Goal: Communication & Community: Answer question/provide support

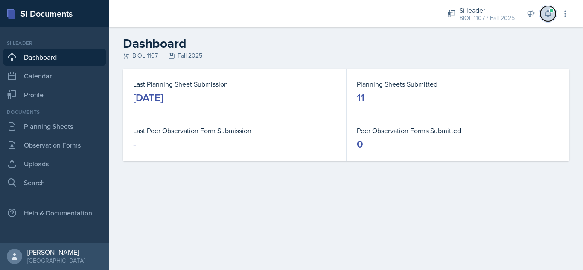
click at [545, 16] on icon at bounding box center [547, 13] width 9 height 9
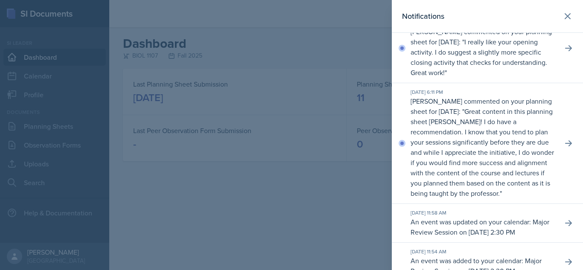
scroll to position [195, 0]
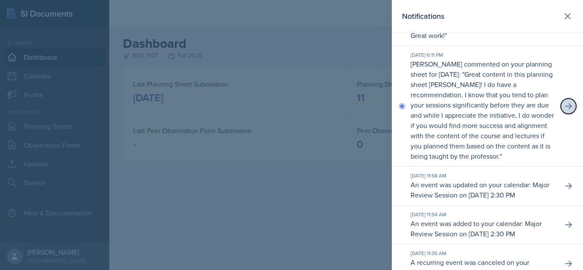
click at [564, 110] on icon at bounding box center [568, 106] width 9 height 9
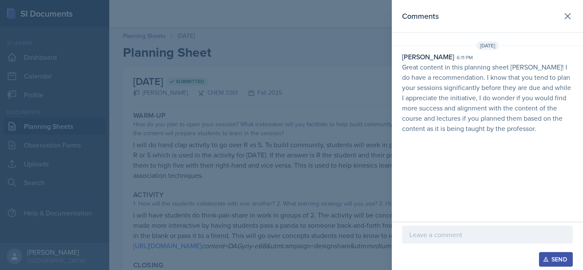
click at [460, 232] on p at bounding box center [487, 235] width 156 height 10
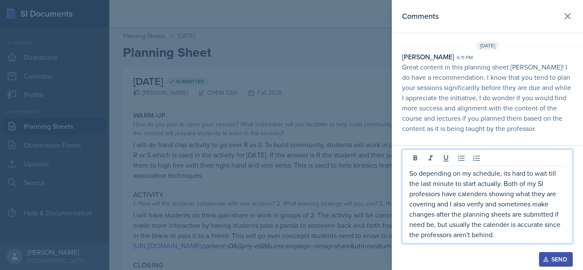
click at [500, 184] on p "So depending on my schedule, its hard to wait till the last minute to start act…" at bounding box center [487, 204] width 156 height 72
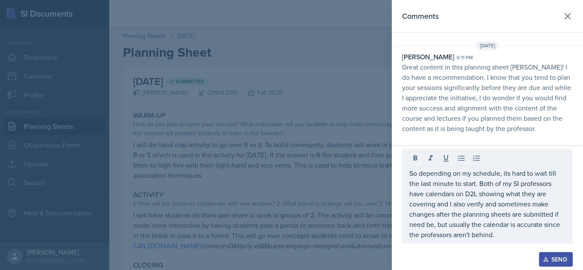
click at [554, 255] on button "Send" at bounding box center [556, 259] width 34 height 15
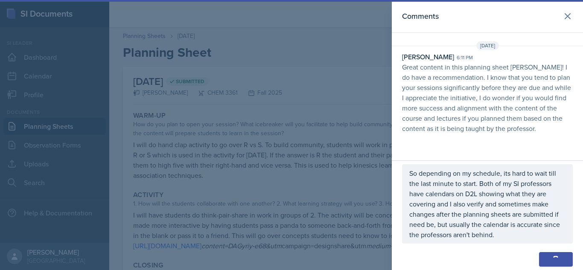
scroll to position [11, 0]
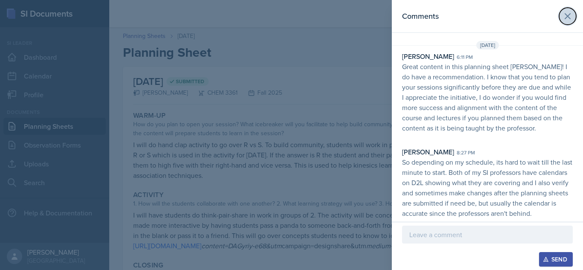
click at [562, 17] on icon at bounding box center [567, 16] width 10 height 10
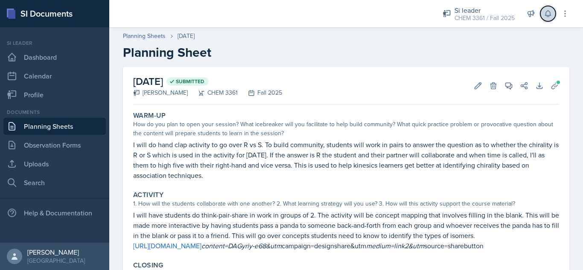
click at [547, 18] on button at bounding box center [547, 13] width 15 height 15
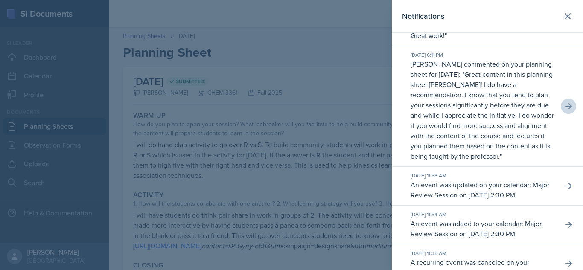
click at [363, 67] on div at bounding box center [291, 135] width 583 height 270
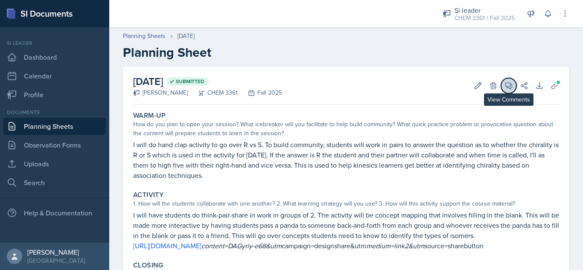
click at [504, 89] on icon at bounding box center [508, 85] width 9 height 9
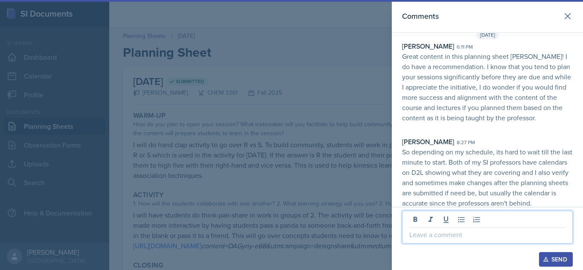
click at [449, 235] on p at bounding box center [487, 235] width 156 height 10
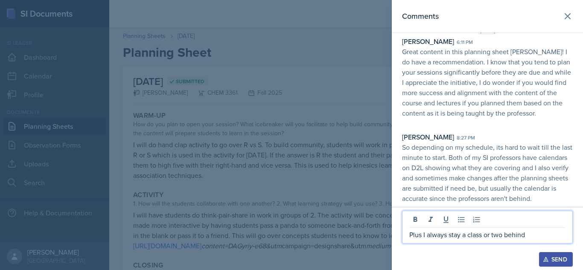
click at [427, 235] on p "Plus I always stay a class or two behind" at bounding box center [487, 235] width 156 height 10
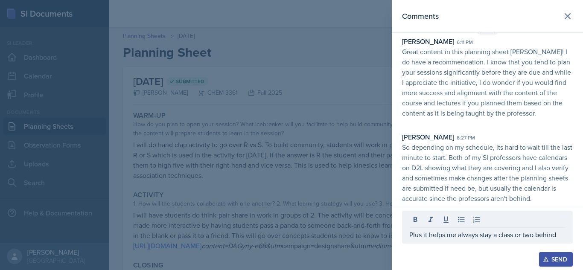
click at [565, 234] on div "Plus it helps me always stay a class or two behind" at bounding box center [487, 227] width 171 height 33
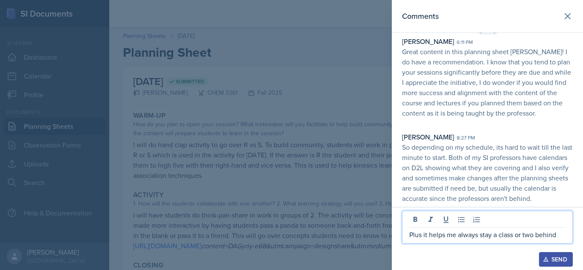
click at [556, 233] on p "Plus it helps me always stay a class or two behind" at bounding box center [487, 235] width 156 height 10
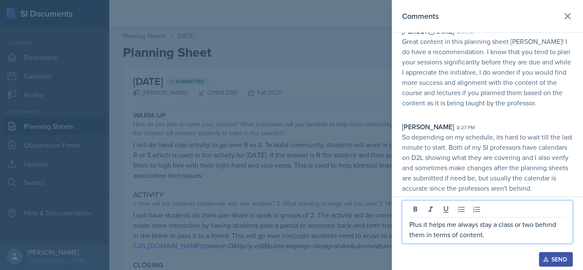
click at [554, 255] on div "Send" at bounding box center [555, 259] width 23 height 7
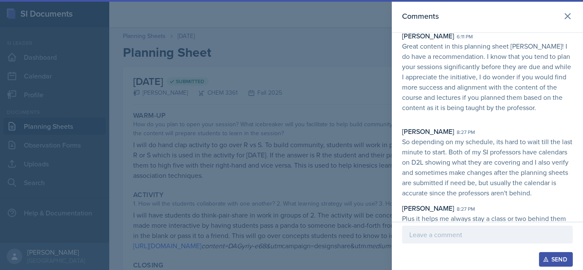
scroll to position [46, 0]
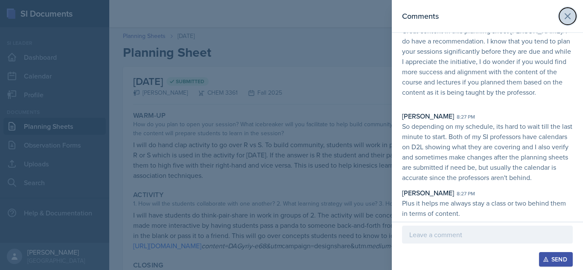
click at [565, 20] on icon at bounding box center [567, 16] width 10 height 10
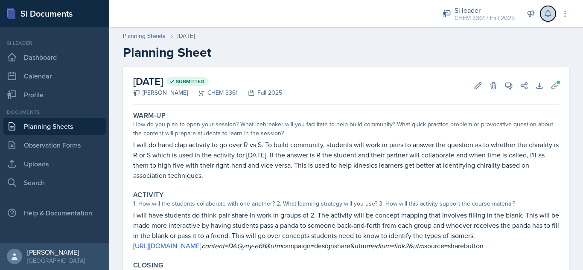
click at [552, 18] on button at bounding box center [547, 13] width 15 height 15
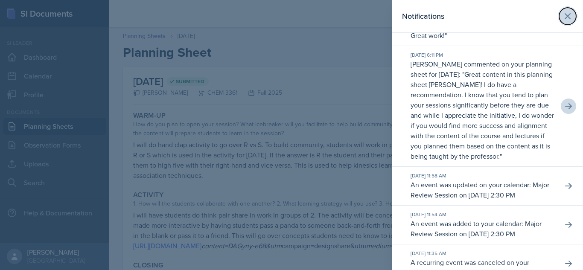
click at [562, 18] on icon at bounding box center [567, 16] width 10 height 10
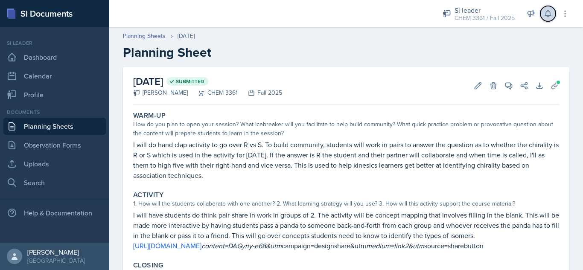
click at [552, 17] on button at bounding box center [547, 13] width 15 height 15
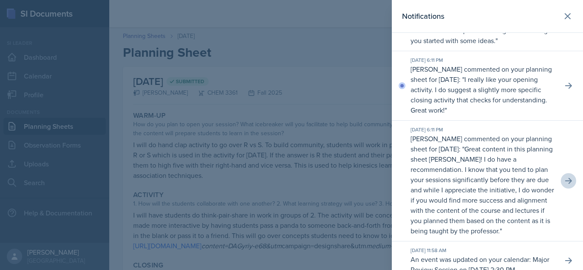
scroll to position [139, 0]
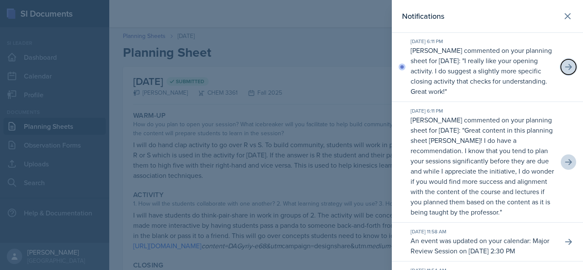
click at [564, 71] on icon at bounding box center [568, 67] width 9 height 9
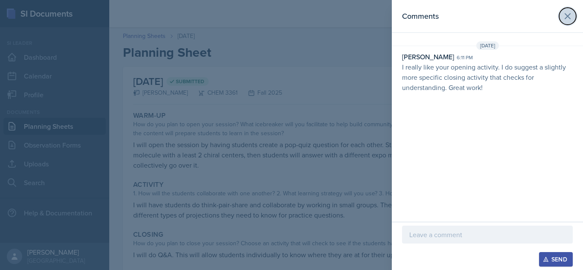
click at [570, 15] on icon at bounding box center [567, 16] width 5 height 5
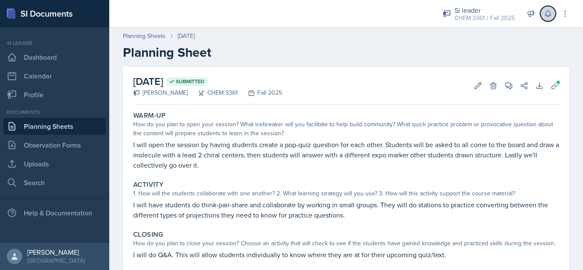
click at [546, 17] on icon at bounding box center [547, 13] width 9 height 9
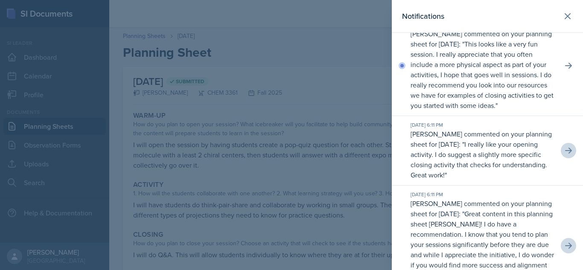
scroll to position [46, 0]
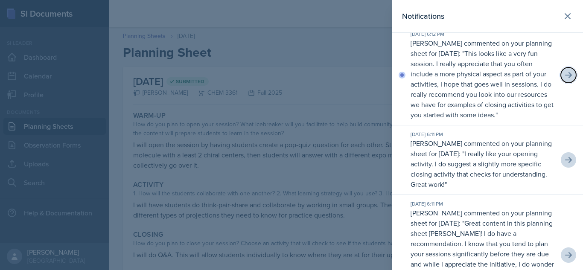
click at [565, 78] on icon at bounding box center [568, 75] width 7 height 6
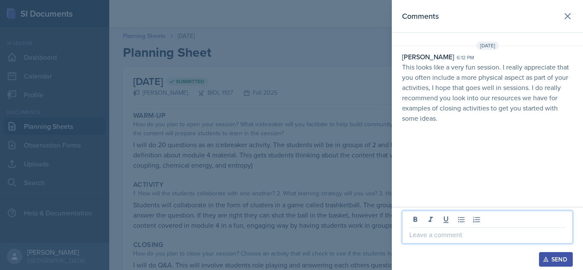
click at [434, 237] on p at bounding box center [487, 235] width 156 height 10
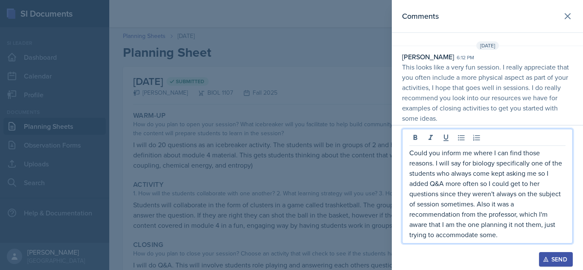
click at [558, 255] on div "Send" at bounding box center [555, 259] width 23 height 7
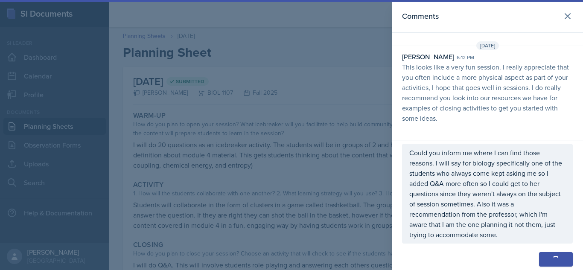
scroll to position [2, 0]
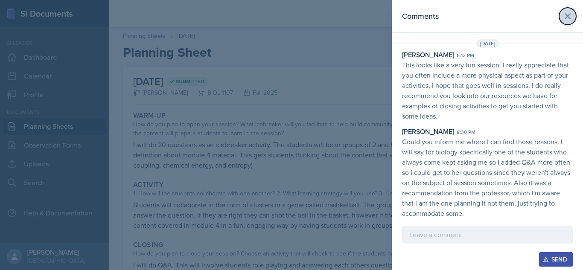
click at [568, 15] on button at bounding box center [567, 16] width 17 height 17
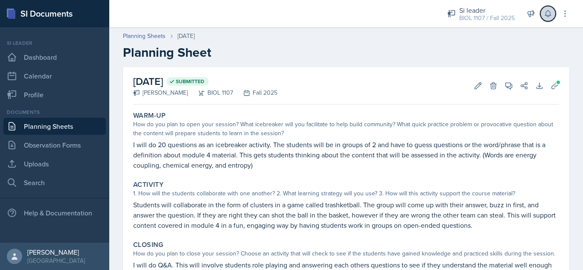
click at [554, 18] on button at bounding box center [547, 13] width 15 height 15
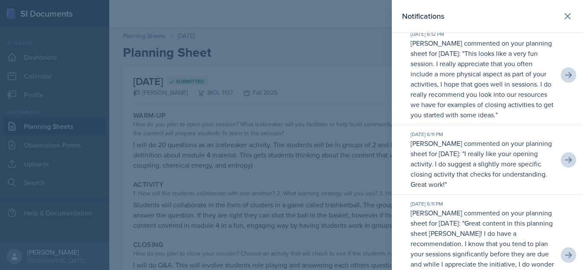
scroll to position [0, 0]
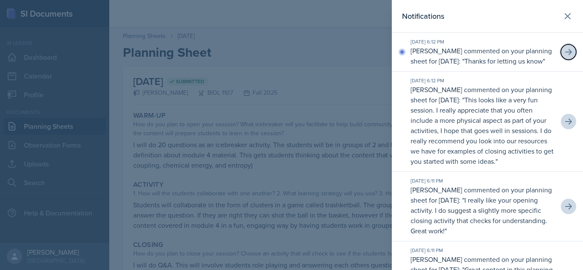
click at [564, 54] on icon at bounding box center [568, 52] width 9 height 9
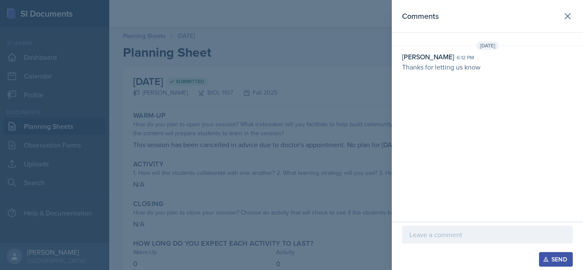
click at [445, 238] on p at bounding box center [487, 235] width 156 height 10
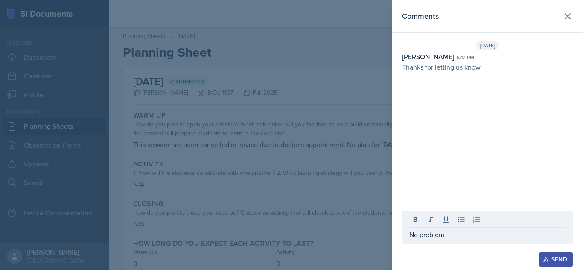
click at [560, 255] on div "Send" at bounding box center [555, 259] width 23 height 7
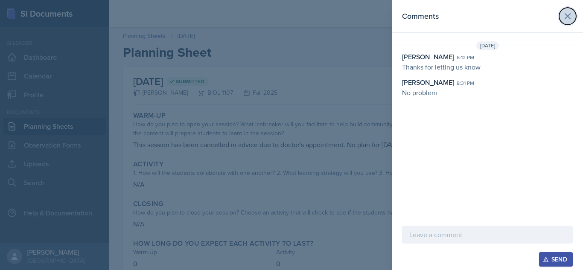
click at [564, 18] on icon at bounding box center [567, 16] width 10 height 10
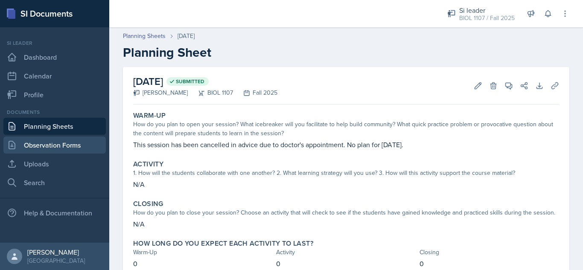
click at [87, 144] on link "Observation Forms" at bounding box center [54, 145] width 102 height 17
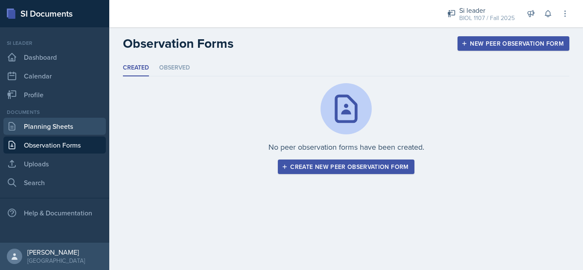
click at [49, 129] on link "Planning Sheets" at bounding box center [54, 126] width 102 height 17
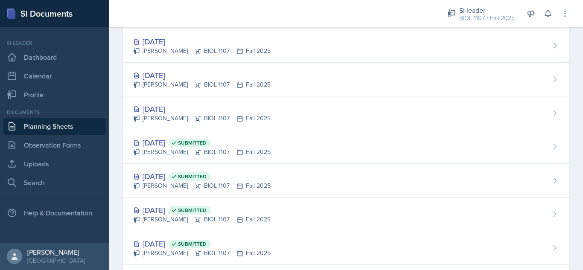
scroll to position [498, 0]
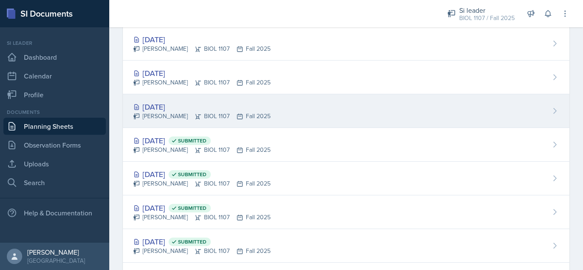
click at [427, 110] on div "[DATE] [PERSON_NAME] BIOL 1107 Fall 2025" at bounding box center [346, 111] width 446 height 34
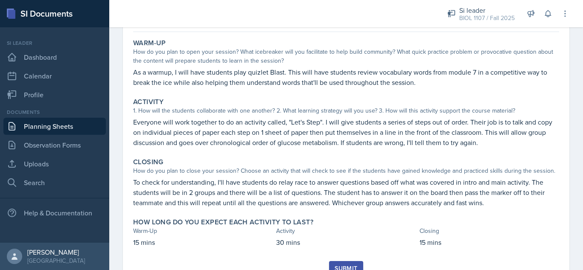
scroll to position [75, 0]
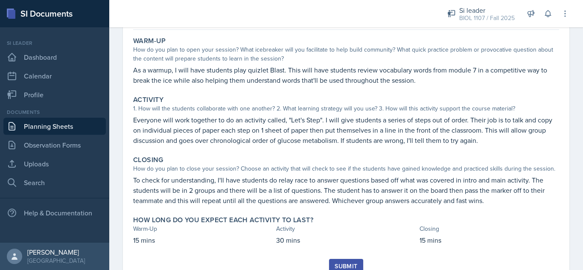
click at [68, 127] on link "Planning Sheets" at bounding box center [54, 126] width 102 height 17
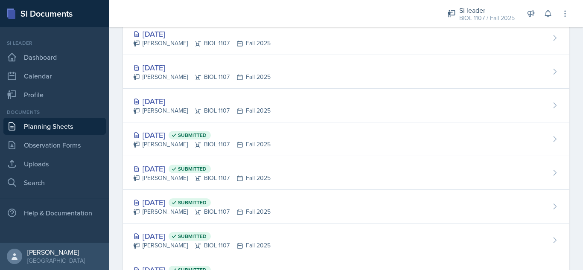
scroll to position [509, 0]
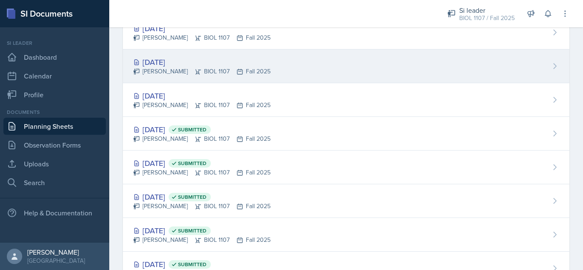
click at [387, 71] on div "[DATE] [PERSON_NAME] BIOL 1107 Fall 2025" at bounding box center [346, 66] width 446 height 34
